Goal: Navigation & Orientation: Find specific page/section

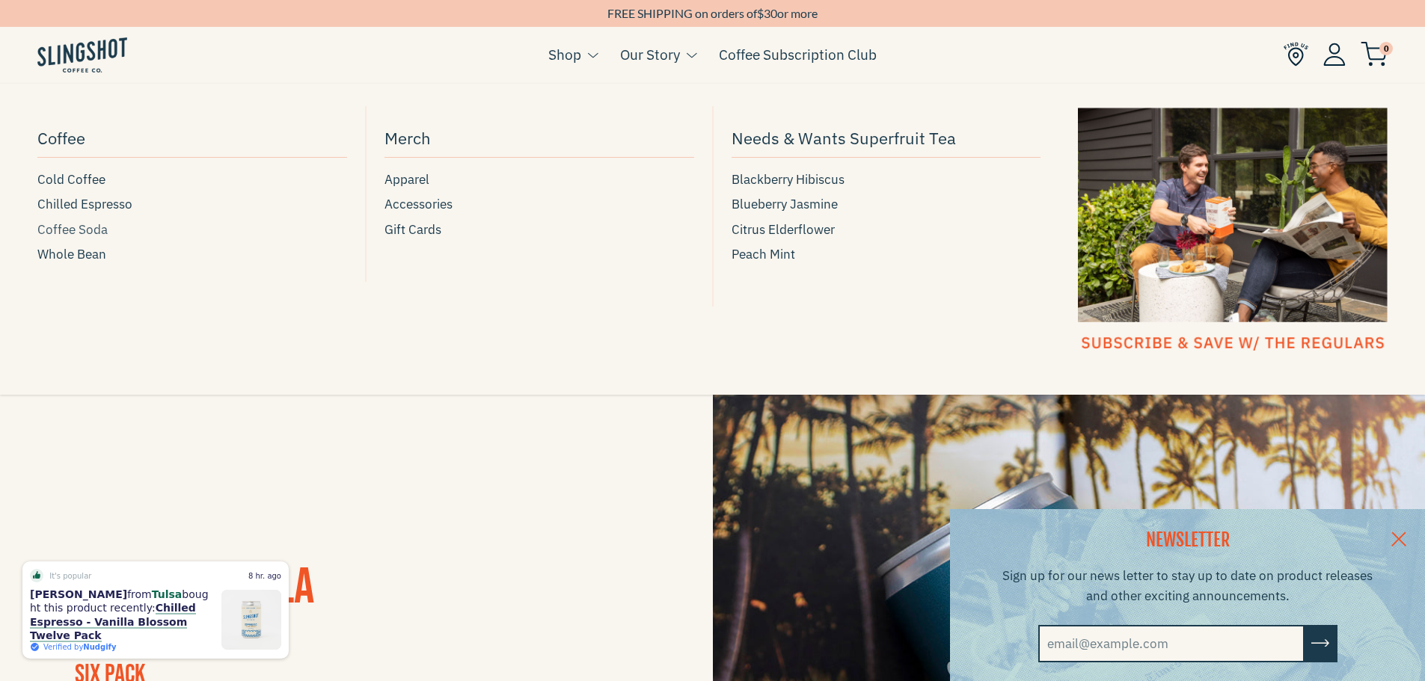
click at [90, 225] on span "Coffee Soda" at bounding box center [72, 230] width 70 height 20
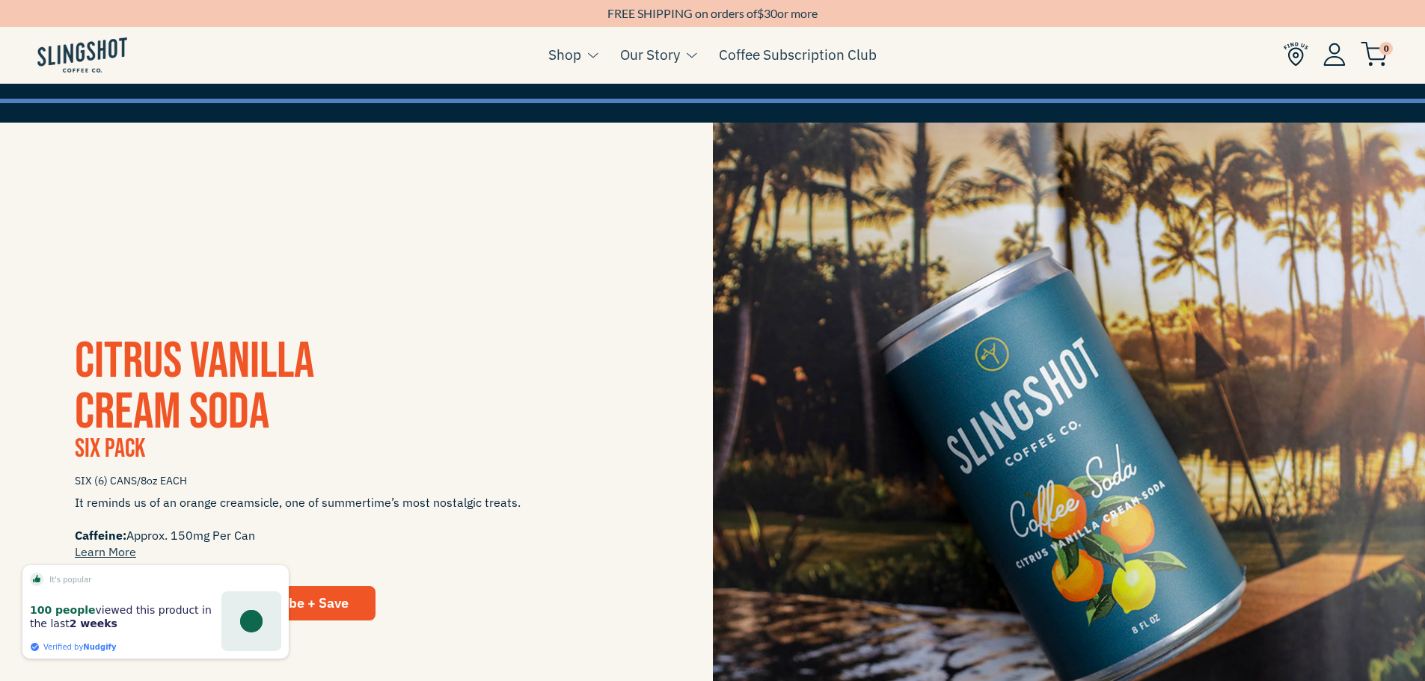
scroll to position [224, 0]
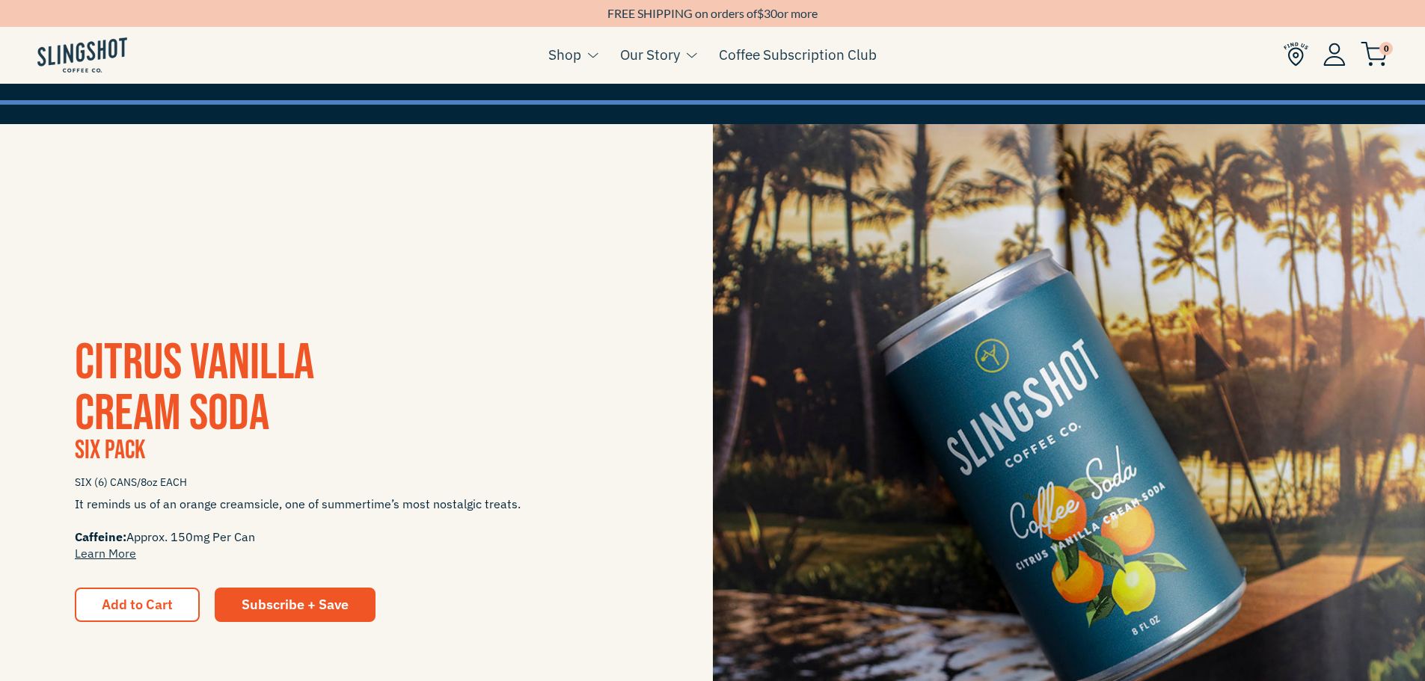
click at [1016, 387] on img at bounding box center [1069, 480] width 713 height 713
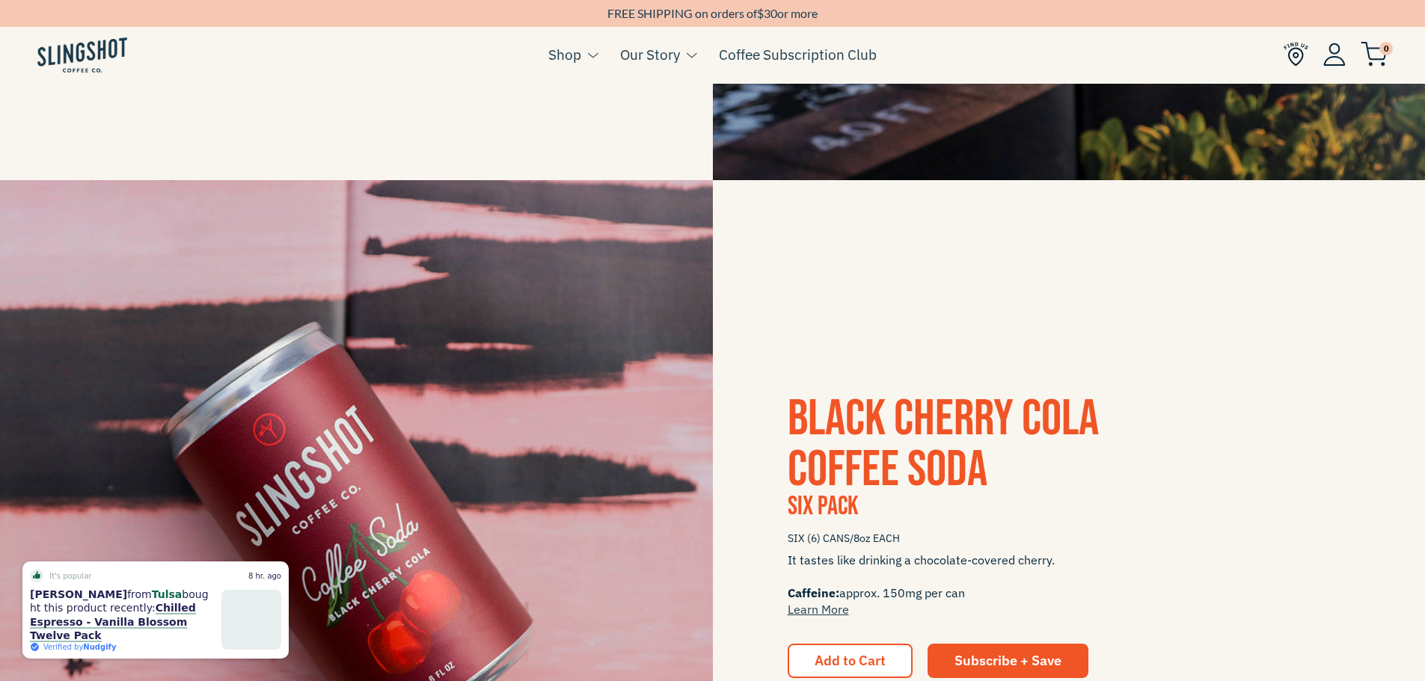
scroll to position [523, 0]
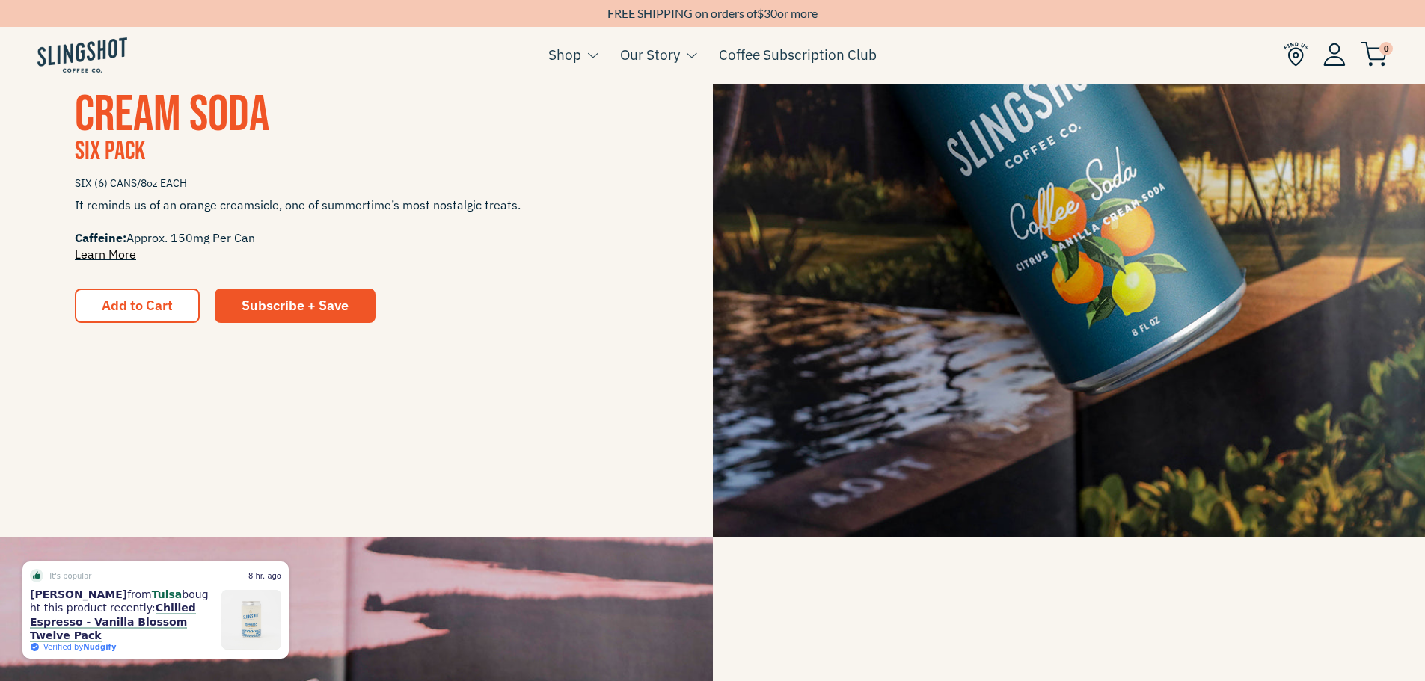
click at [109, 252] on link "Learn More" at bounding box center [105, 254] width 61 height 15
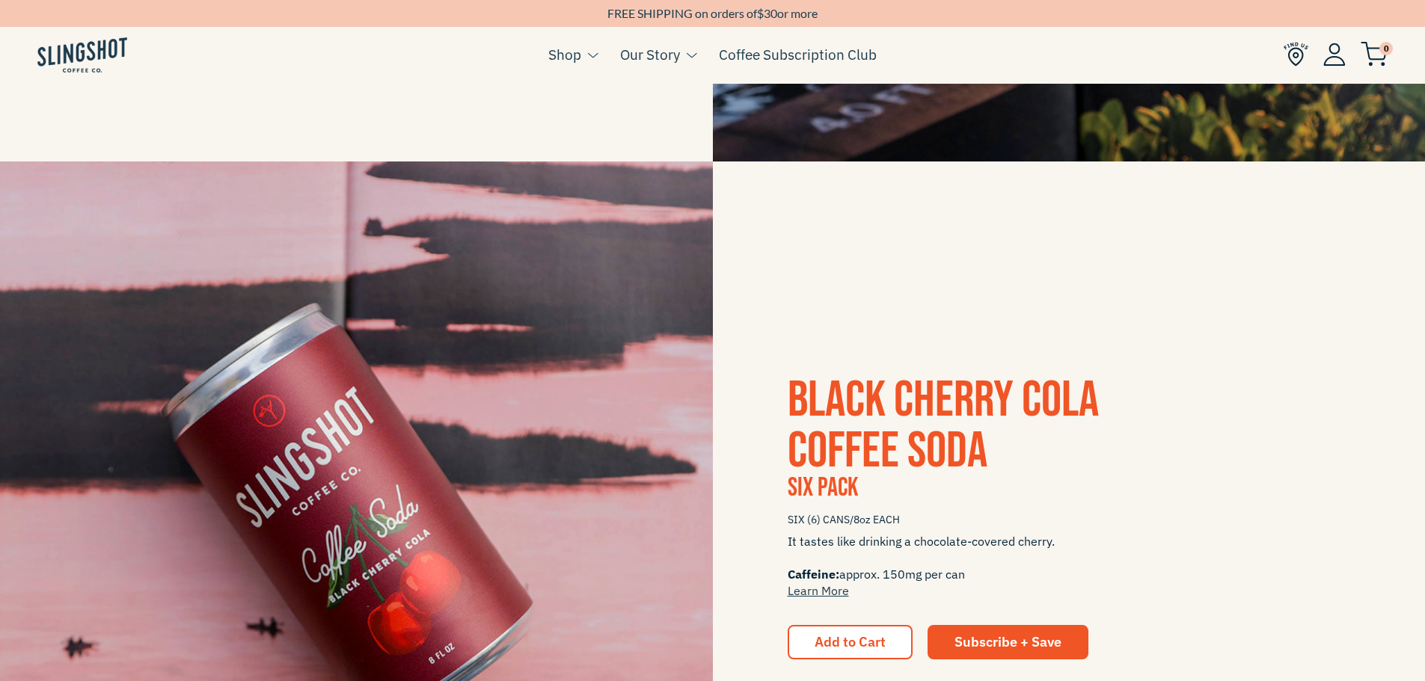
scroll to position [1119, 0]
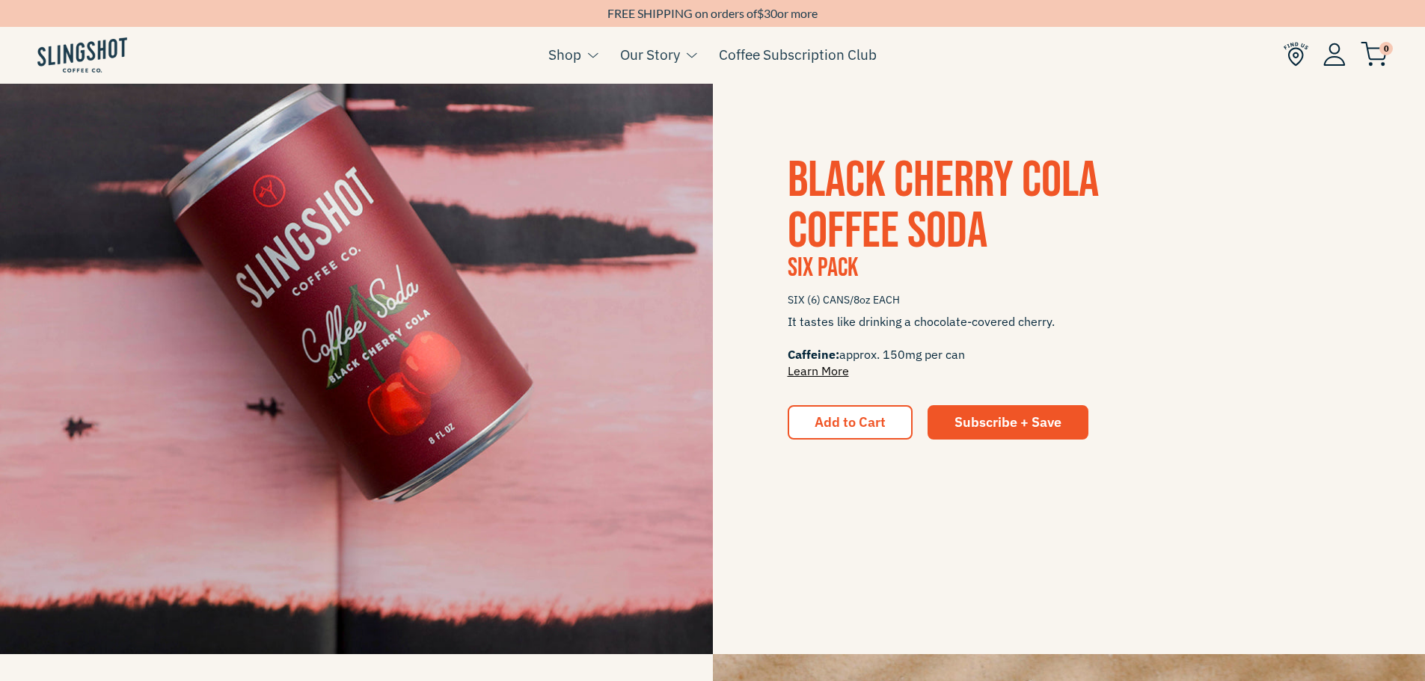
click at [834, 372] on link "Learn More" at bounding box center [817, 370] width 61 height 15
